Goal: Navigation & Orientation: Find specific page/section

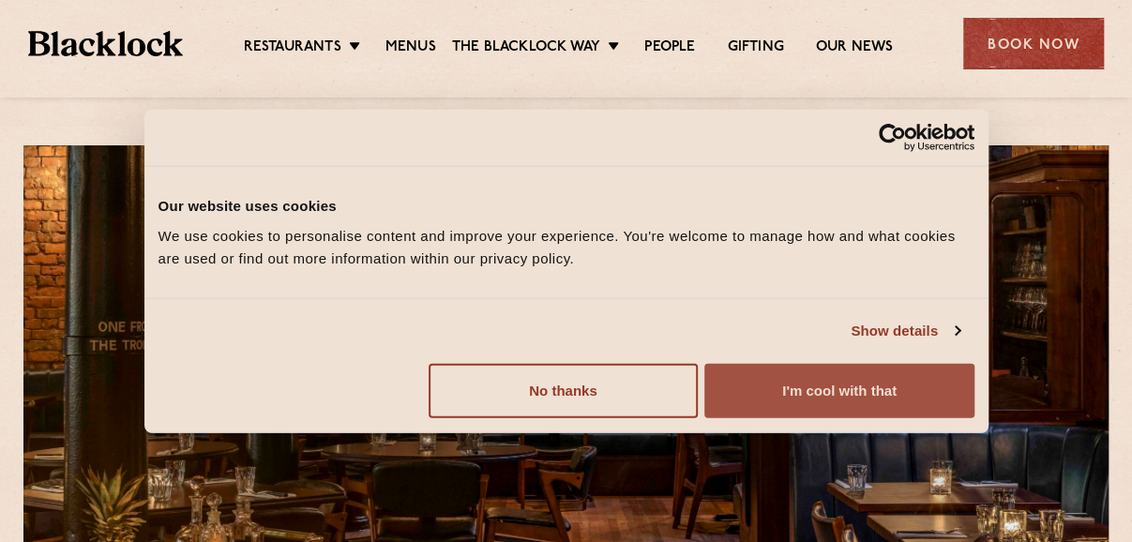
click at [785, 383] on button "I'm cool with that" at bounding box center [838, 390] width 269 height 54
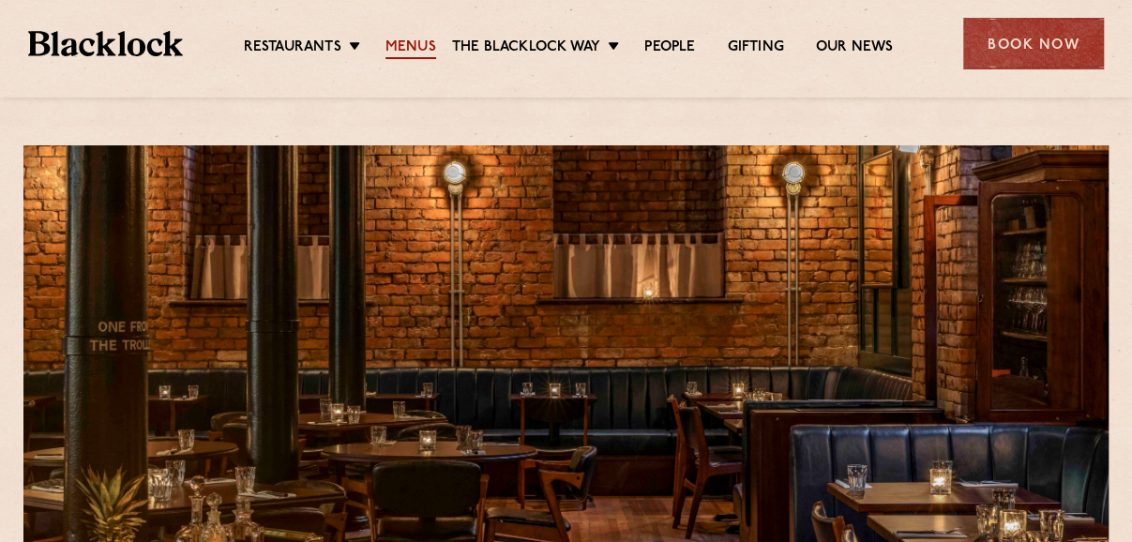
click at [409, 48] on link "Menus" at bounding box center [410, 48] width 51 height 21
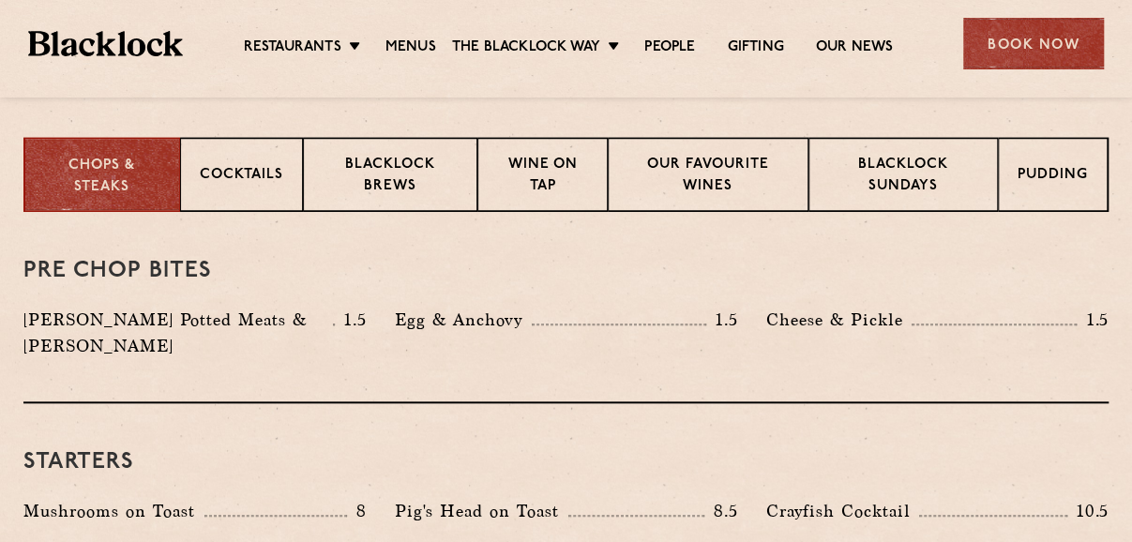
scroll to position [737, 0]
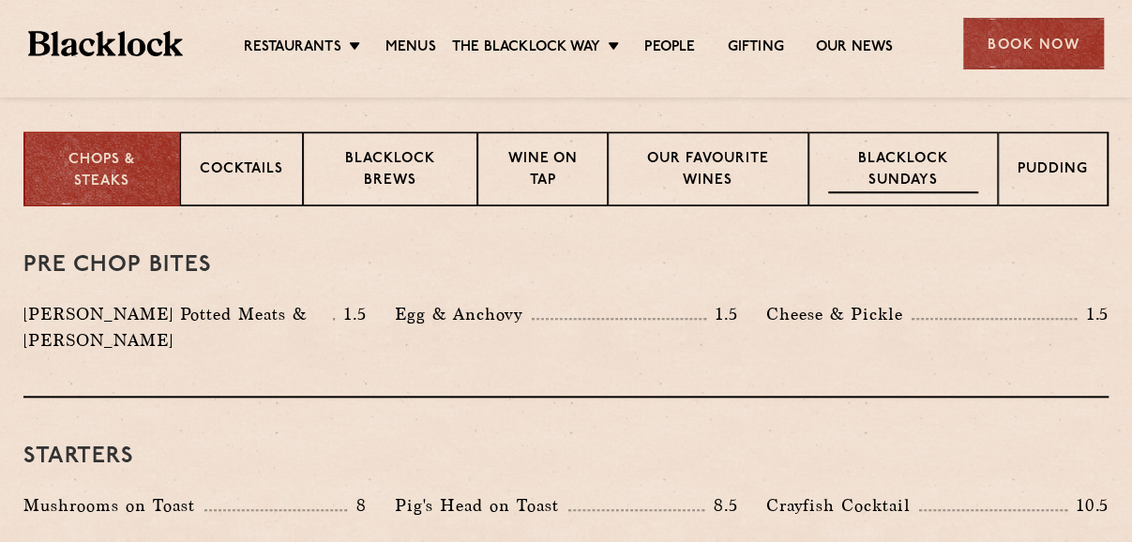
click at [907, 159] on p "Blacklock Sundays" at bounding box center [903, 171] width 151 height 44
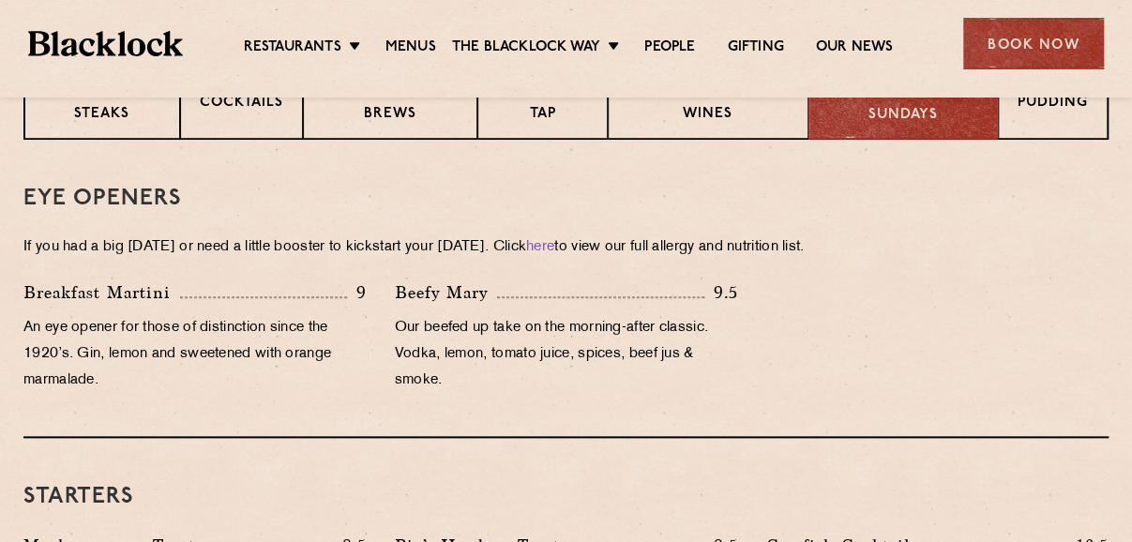
scroll to position [778, 0]
